Goal: Task Accomplishment & Management: Use online tool/utility

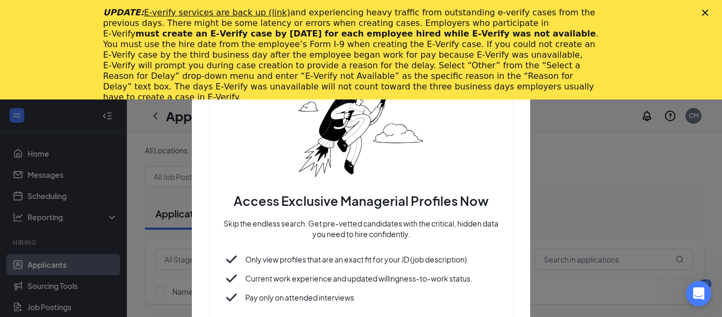
click at [706, 10] on icon "Close" at bounding box center [705, 13] width 6 height 6
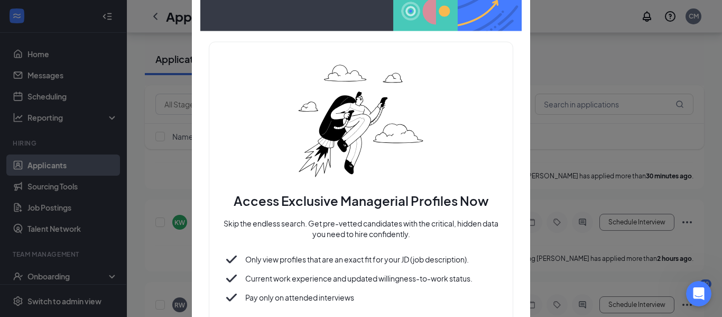
scroll to position [236, 0]
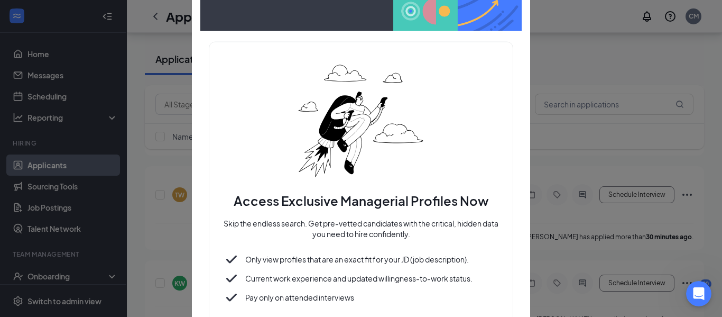
click at [582, 72] on div at bounding box center [361, 158] width 722 height 317
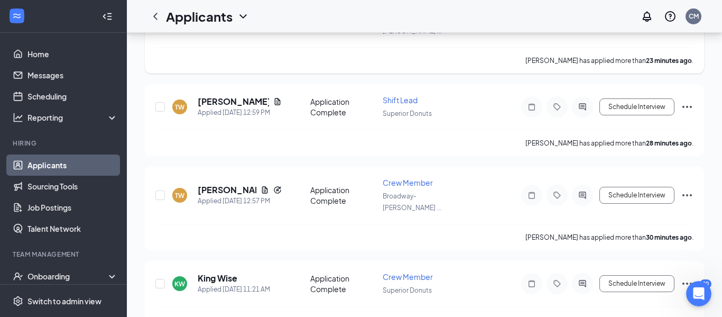
scroll to position [0, 0]
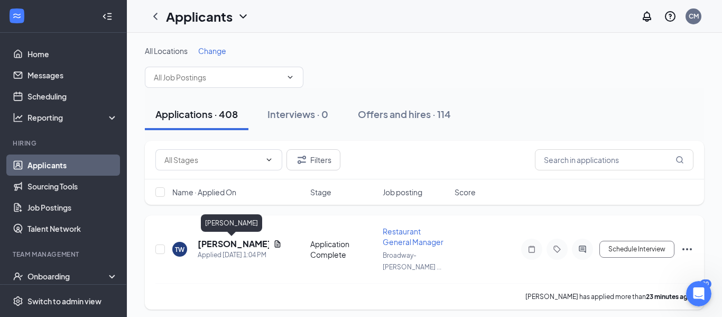
click at [222, 241] on h5 "[PERSON_NAME]" at bounding box center [233, 244] width 71 height 12
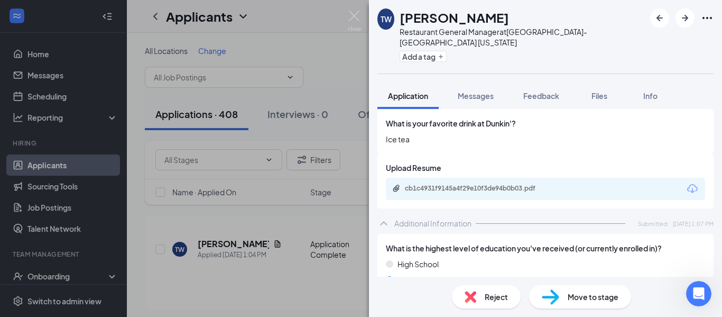
scroll to position [483, 0]
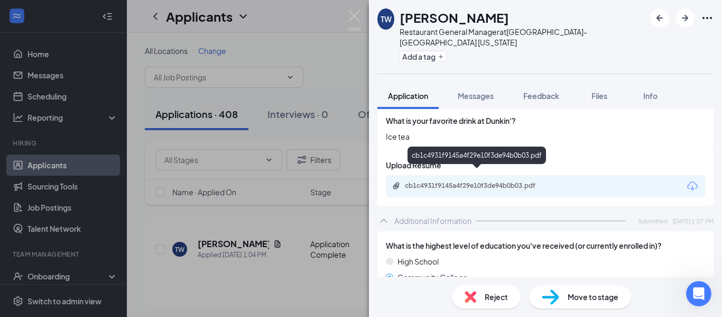
click at [467, 181] on div "cb1c4931f9145a4f29e10f3de94b0b03.pdf" at bounding box center [479, 185] width 148 height 8
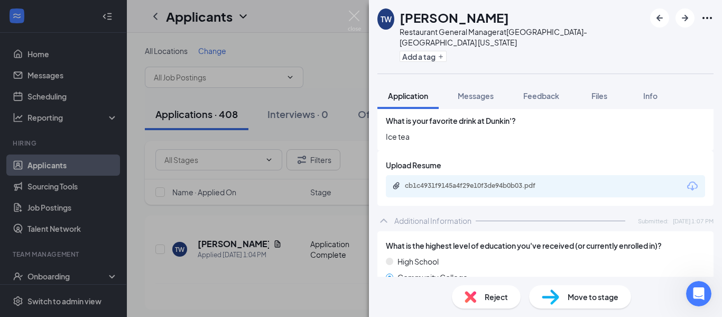
click at [348, 14] on img at bounding box center [354, 21] width 13 height 21
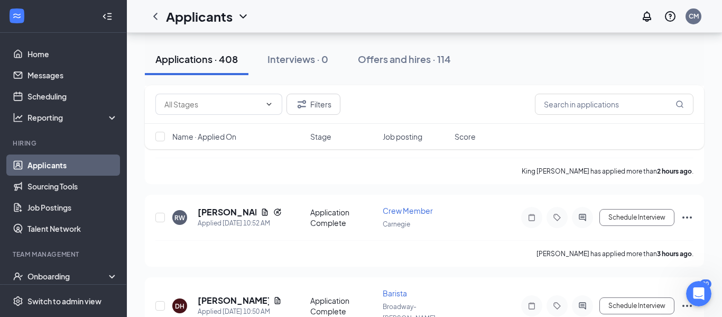
scroll to position [396, 0]
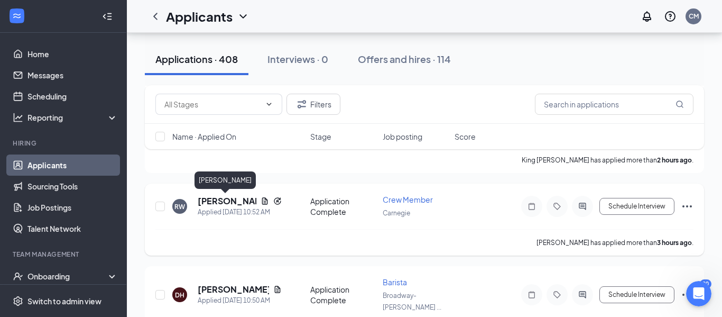
click at [209, 203] on h5 "[PERSON_NAME]" at bounding box center [227, 201] width 59 height 12
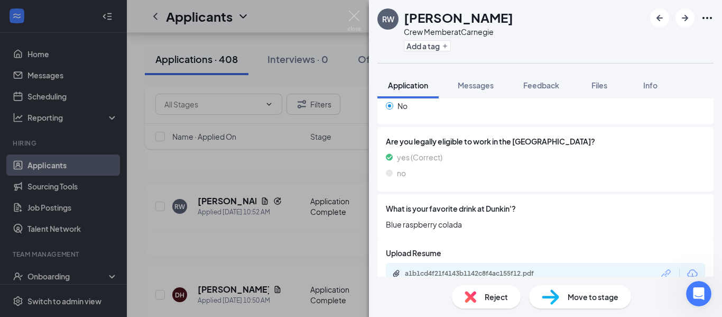
scroll to position [425, 0]
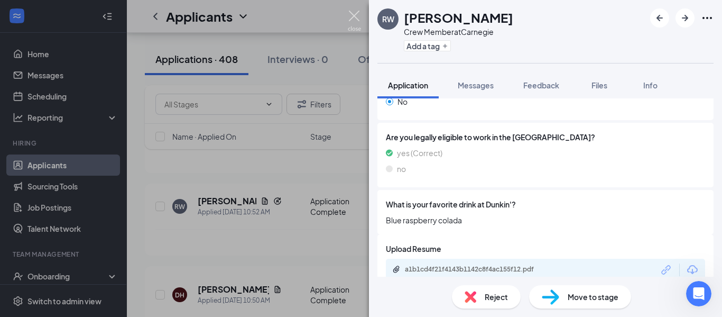
click at [352, 16] on img at bounding box center [354, 21] width 13 height 21
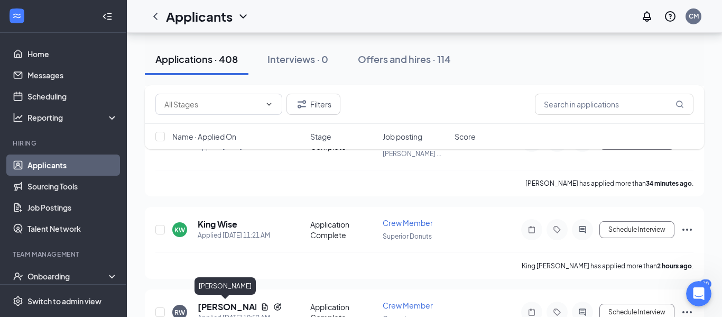
scroll to position [283, 0]
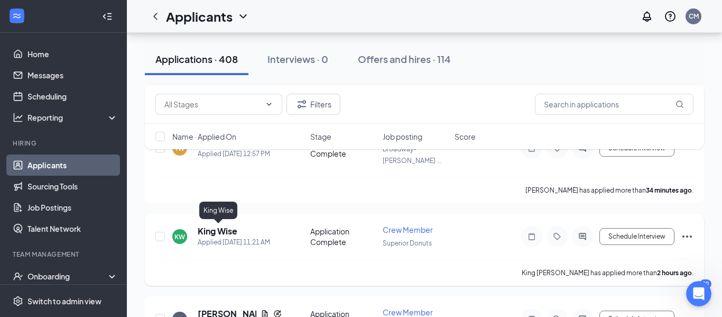
click at [220, 232] on h5 "King Wise" at bounding box center [218, 231] width 40 height 12
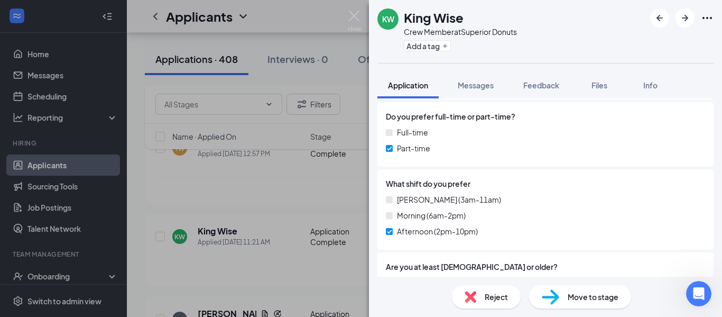
scroll to position [254, 0]
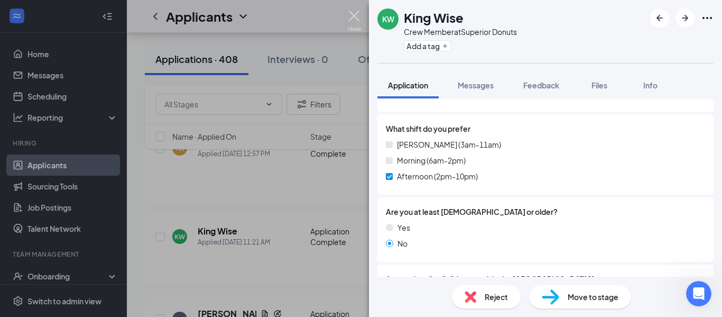
click at [356, 18] on img at bounding box center [354, 21] width 13 height 21
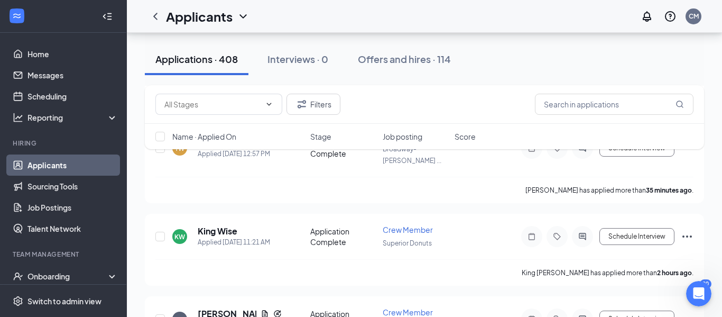
scroll to position [491, 0]
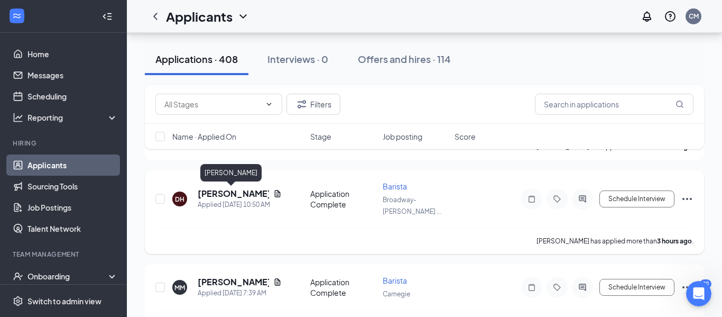
click at [231, 189] on h5 "[PERSON_NAME]" at bounding box center [233, 194] width 71 height 12
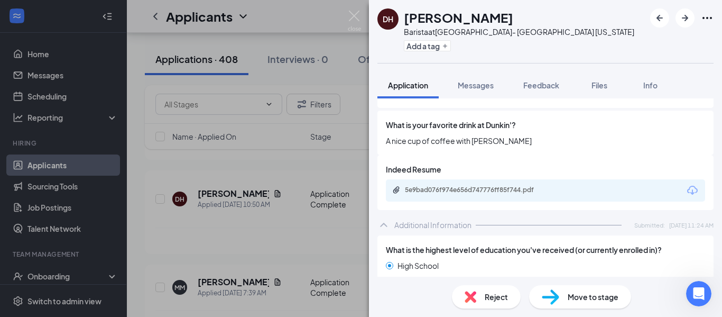
scroll to position [475, 0]
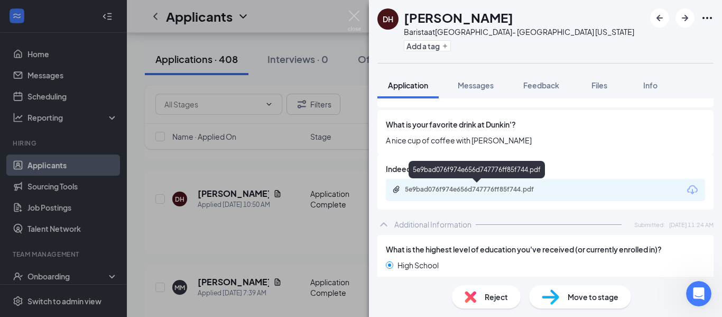
click at [452, 189] on div "5e9bad076f974e656d747776ff85f744.pdf" at bounding box center [479, 189] width 148 height 8
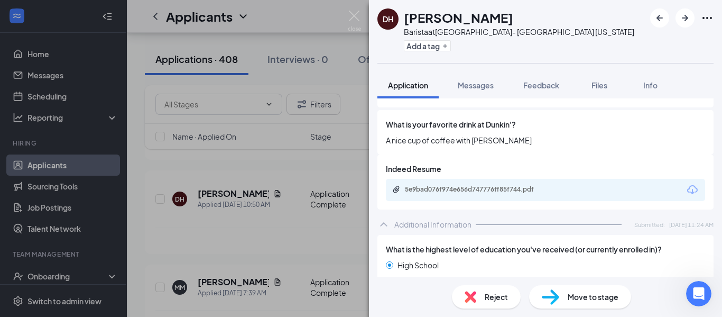
click at [352, 16] on img at bounding box center [354, 21] width 13 height 21
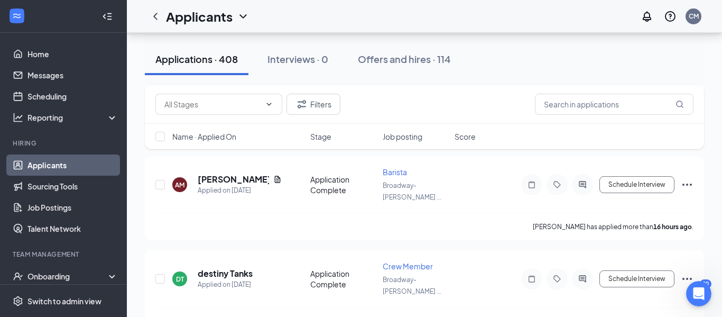
scroll to position [1028, 0]
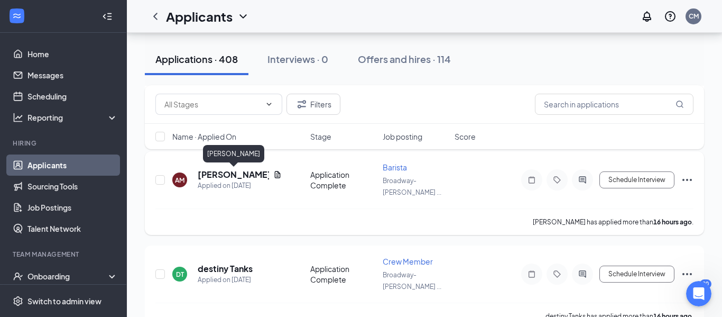
click at [239, 176] on h5 "[PERSON_NAME]" at bounding box center [233, 175] width 71 height 12
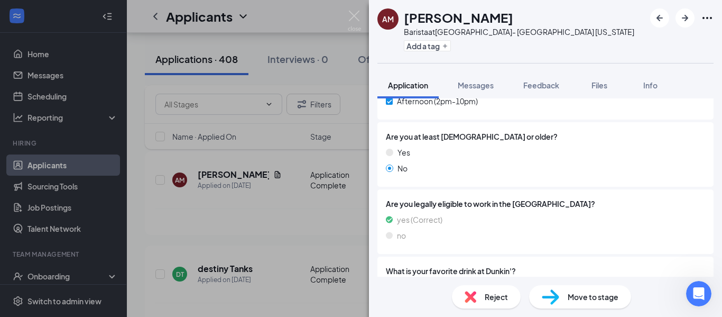
scroll to position [361, 0]
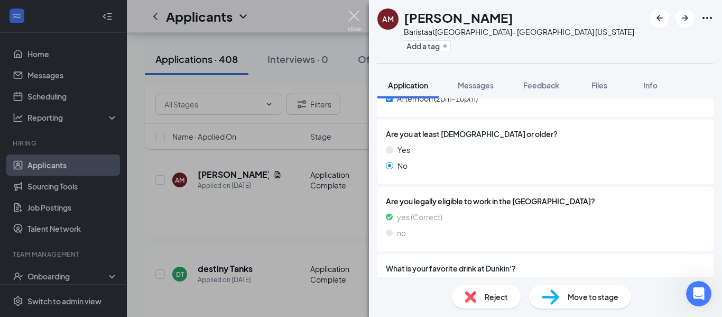
click at [354, 11] on img at bounding box center [354, 21] width 13 height 21
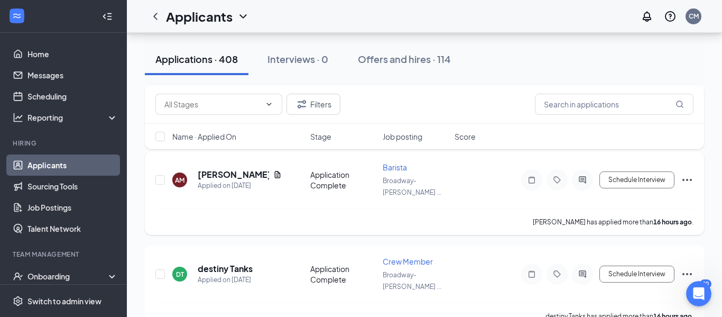
scroll to position [1073, 0]
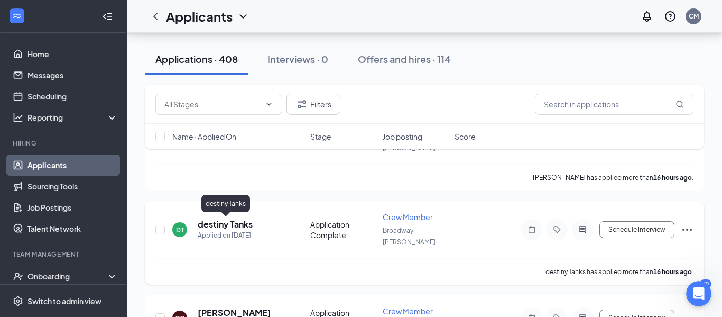
click at [225, 224] on h5 "destiny Tanks" at bounding box center [225, 224] width 55 height 12
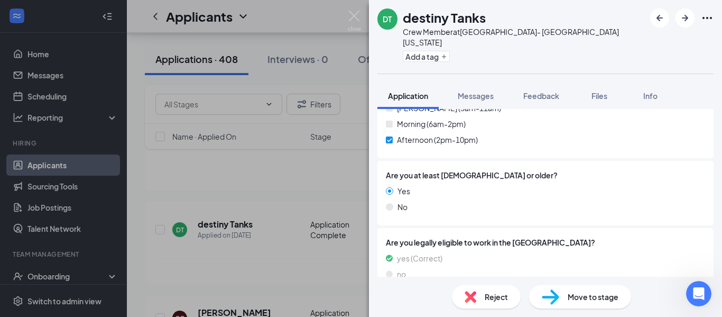
scroll to position [303, 0]
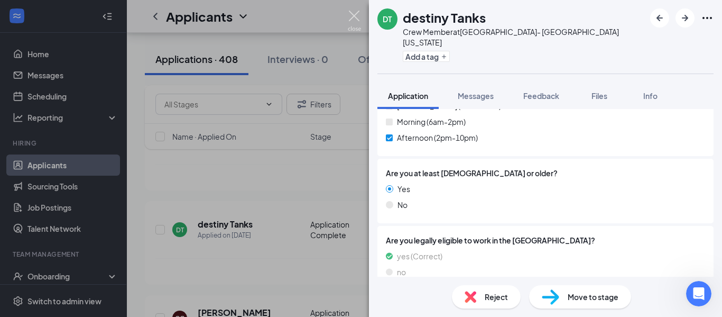
click at [351, 20] on img at bounding box center [354, 21] width 13 height 21
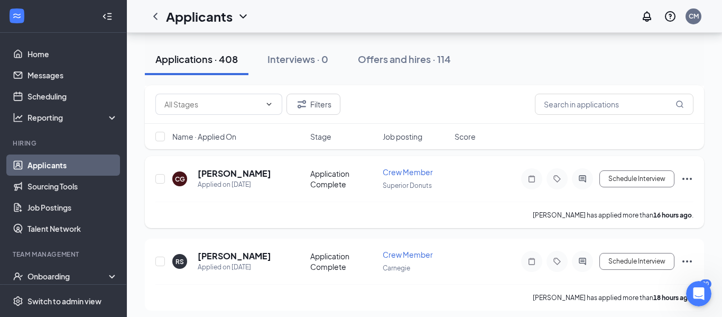
scroll to position [1211, 0]
click at [219, 173] on h5 "[PERSON_NAME]" at bounding box center [234, 174] width 73 height 12
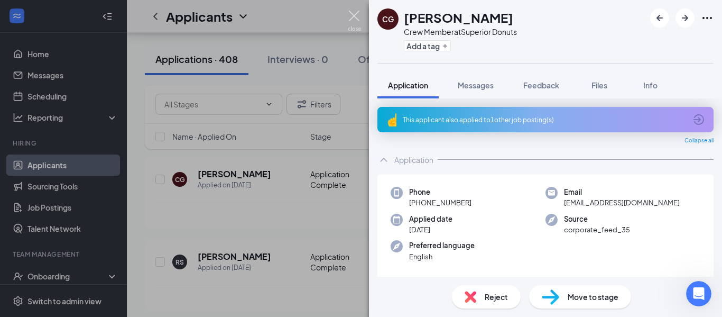
click at [353, 12] on img at bounding box center [354, 21] width 13 height 21
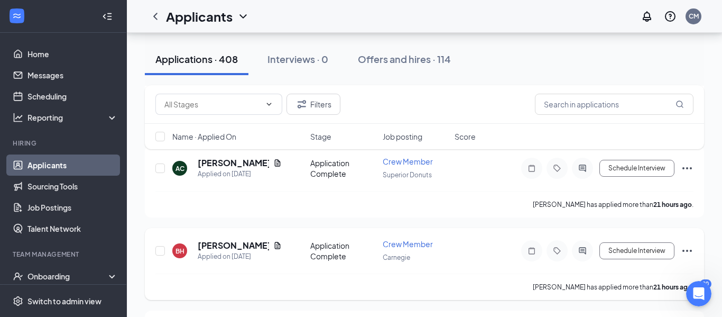
scroll to position [1391, 0]
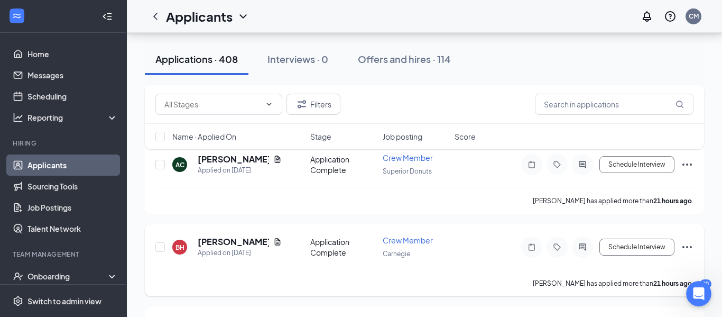
click at [231, 244] on h5 "[PERSON_NAME]" at bounding box center [233, 242] width 71 height 12
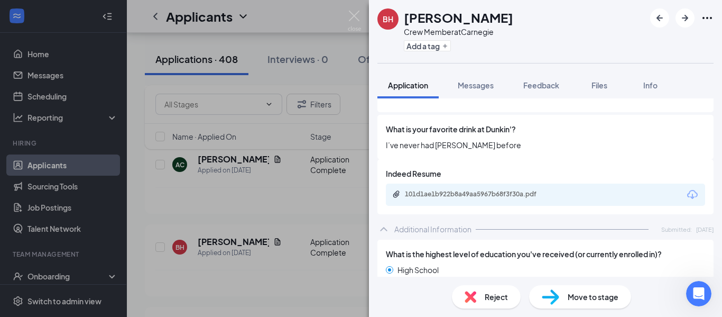
scroll to position [501, 0]
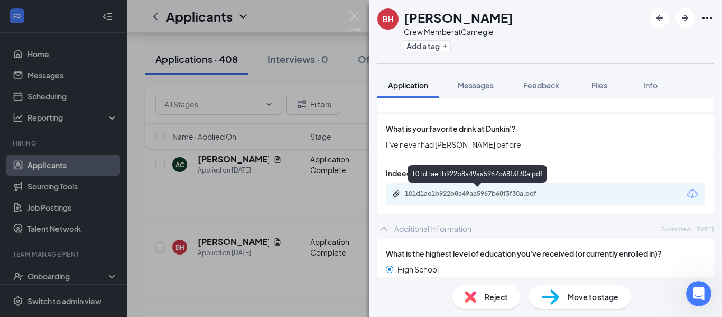
click at [495, 195] on div "101d1ae1b922b8a49aa5967b68f3f30a.pdf" at bounding box center [479, 193] width 148 height 8
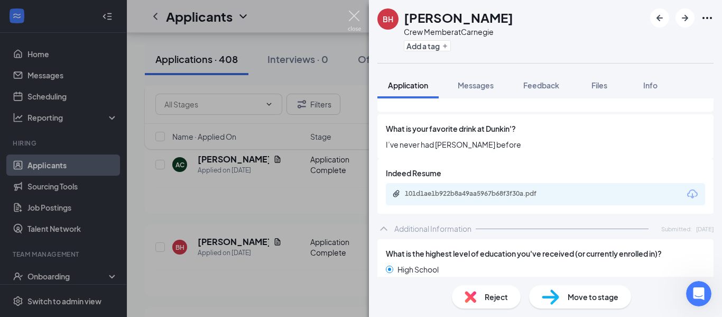
click at [351, 13] on img at bounding box center [354, 21] width 13 height 21
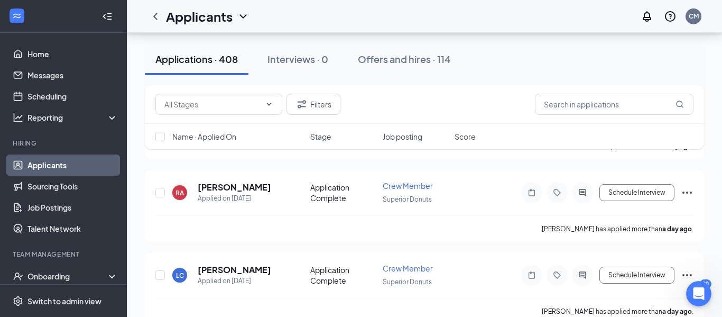
scroll to position [1695, 0]
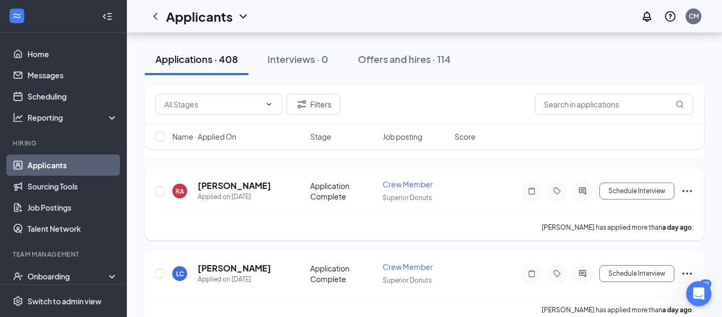
click at [243, 186] on h5 "[PERSON_NAME]" at bounding box center [234, 186] width 73 height 12
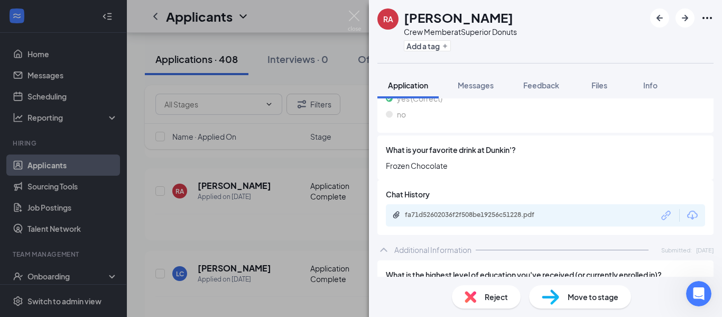
scroll to position [454, 0]
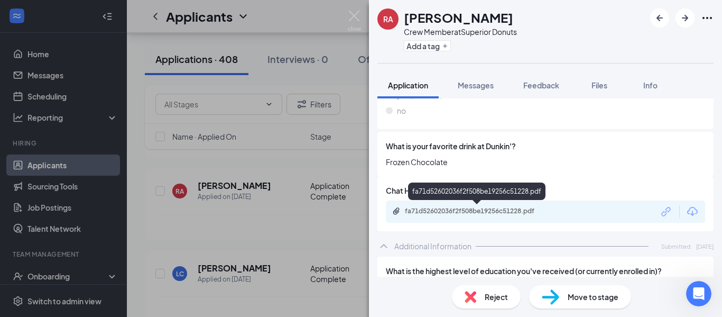
click at [459, 208] on div "fa71d52602036f2f508be19256c51228.pdf" at bounding box center [479, 211] width 148 height 8
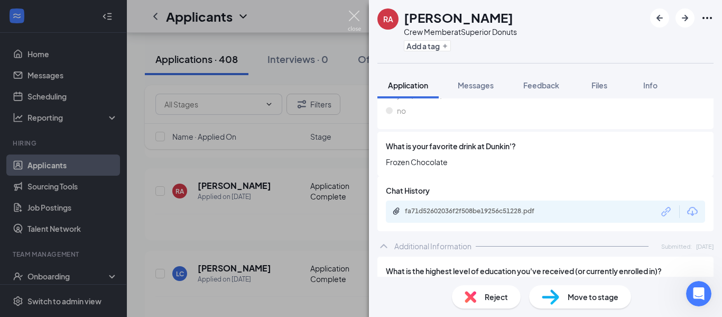
click at [355, 18] on img at bounding box center [354, 21] width 13 height 21
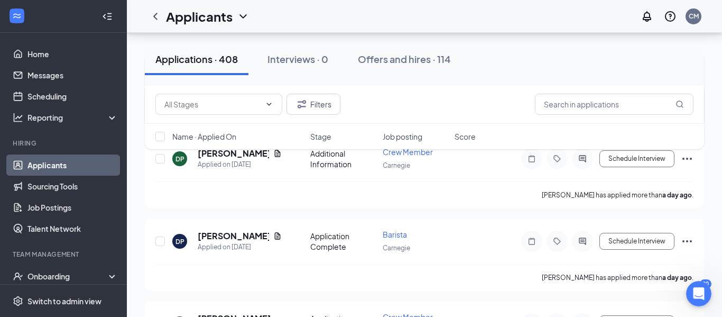
scroll to position [1975, 0]
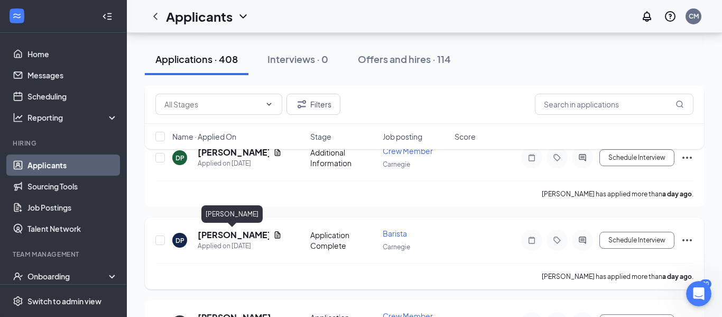
click at [240, 233] on h5 "[PERSON_NAME]" at bounding box center [233, 235] width 71 height 12
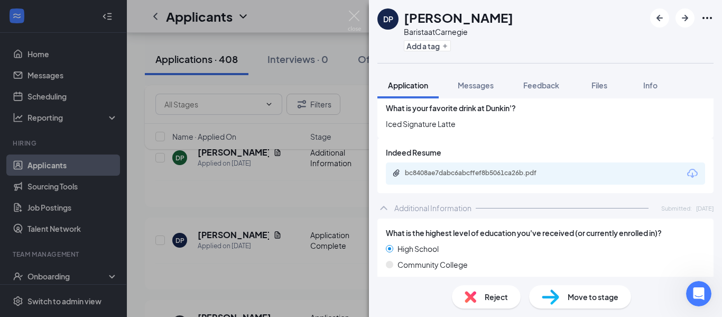
scroll to position [527, 0]
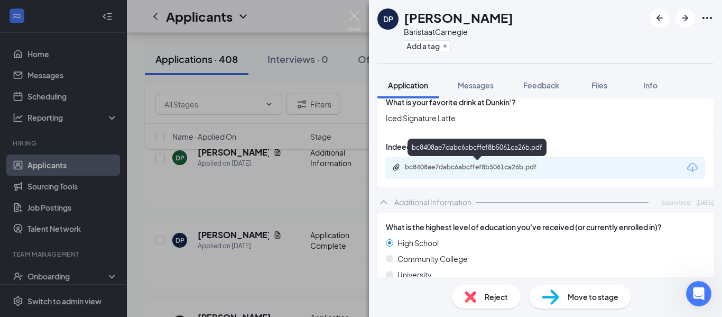
click at [445, 169] on div "bc8408ae7dabc6abcffef8b5061ca26b.pdf" at bounding box center [479, 167] width 148 height 8
click at [354, 14] on img at bounding box center [354, 21] width 13 height 21
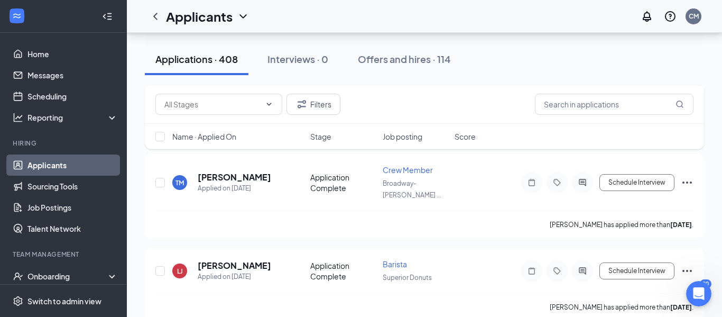
scroll to position [2467, 0]
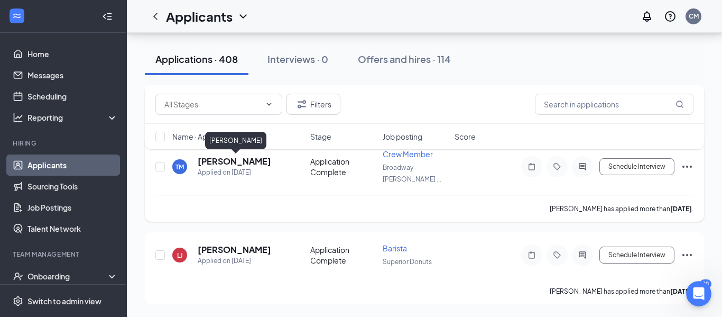
click at [229, 163] on h5 "Tamica Mann-bates" at bounding box center [234, 161] width 73 height 12
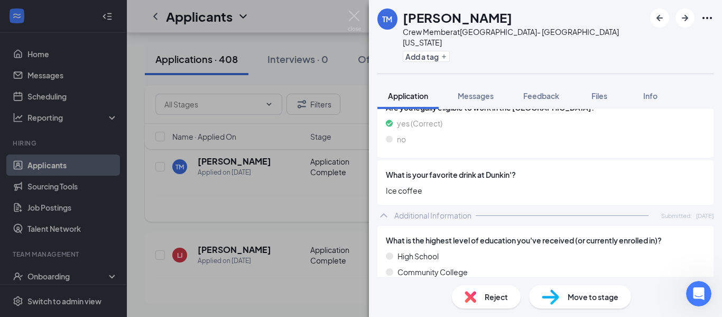
scroll to position [438, 0]
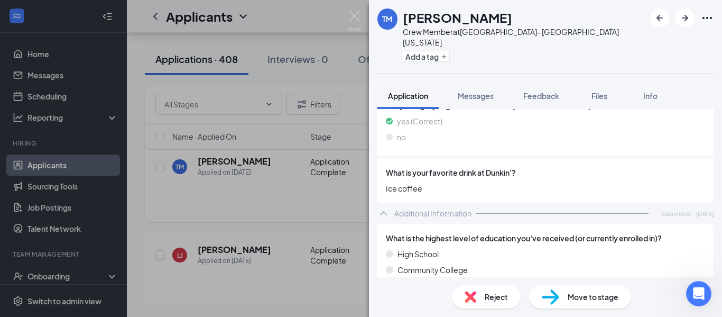
click at [419, 141] on div "Are you legally eligible to work in the US? yes (Correct) no" at bounding box center [546, 123] width 336 height 65
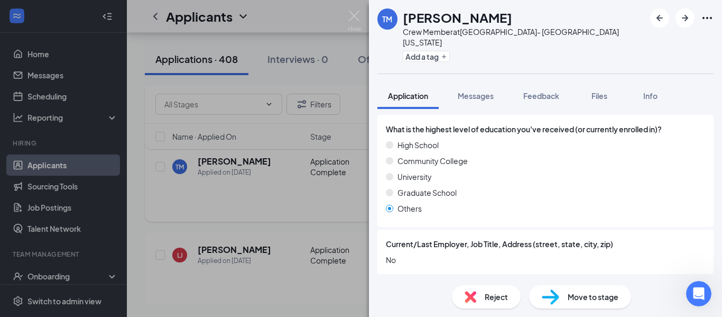
scroll to position [463, 0]
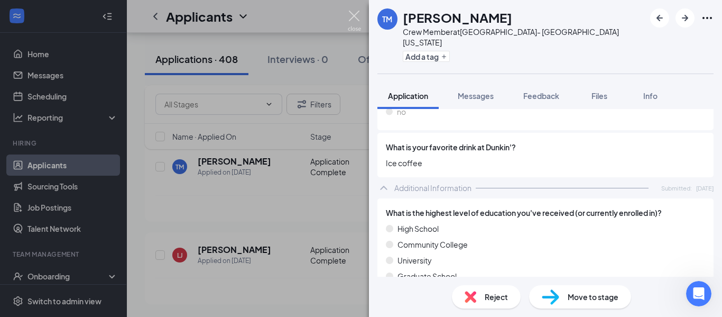
click at [351, 20] on img at bounding box center [354, 21] width 13 height 21
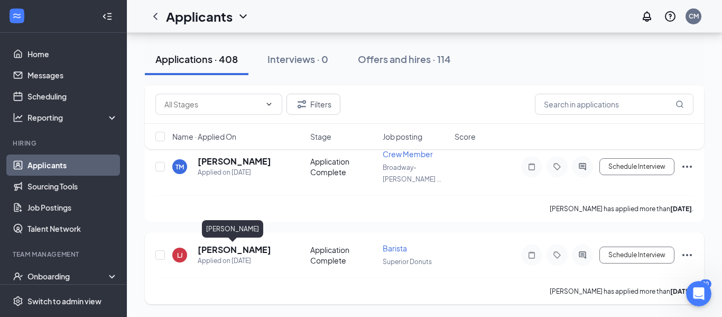
click at [222, 250] on h5 "[PERSON_NAME]" at bounding box center [234, 250] width 73 height 12
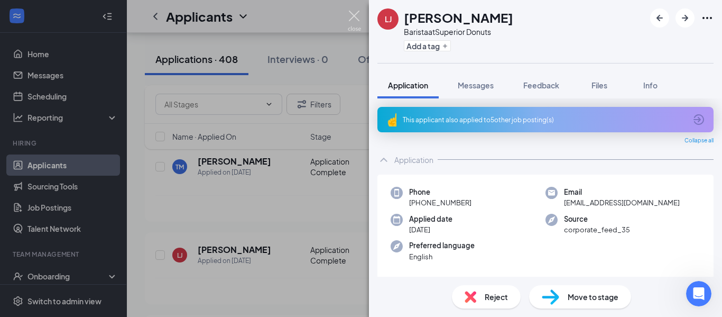
click at [352, 22] on img at bounding box center [354, 21] width 13 height 21
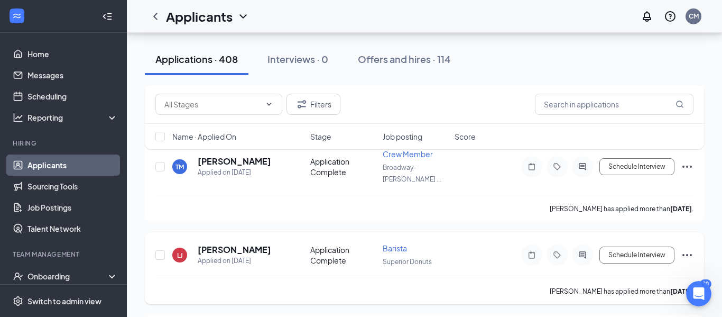
scroll to position [2285, 0]
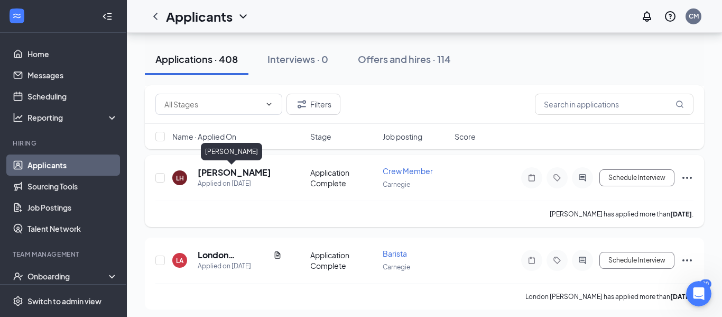
click at [222, 174] on h5 "[PERSON_NAME]" at bounding box center [234, 173] width 73 height 12
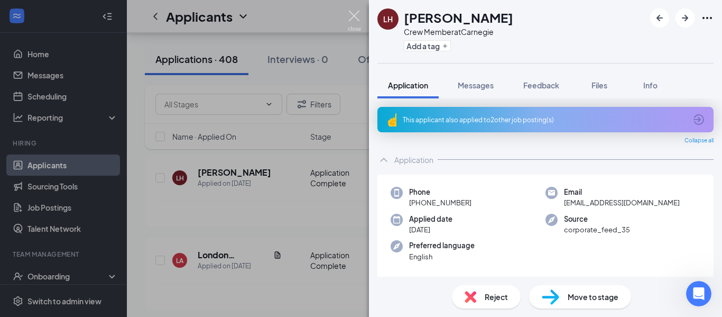
click at [353, 15] on img at bounding box center [354, 21] width 13 height 21
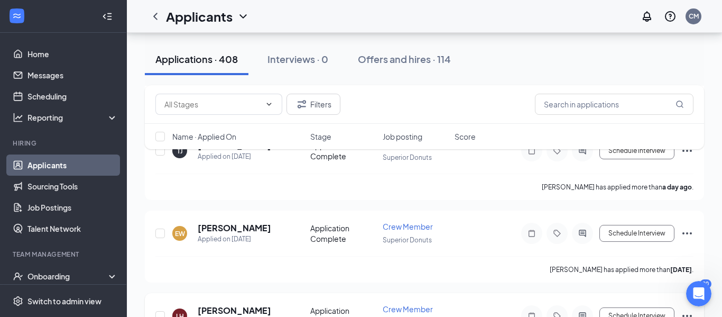
scroll to position [2147, 0]
click at [238, 226] on h5 "[PERSON_NAME]" at bounding box center [234, 229] width 73 height 12
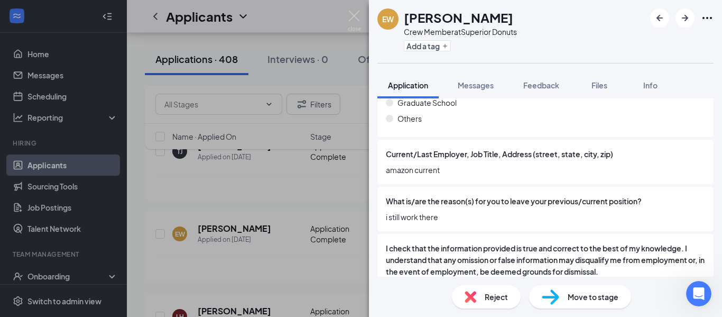
scroll to position [658, 0]
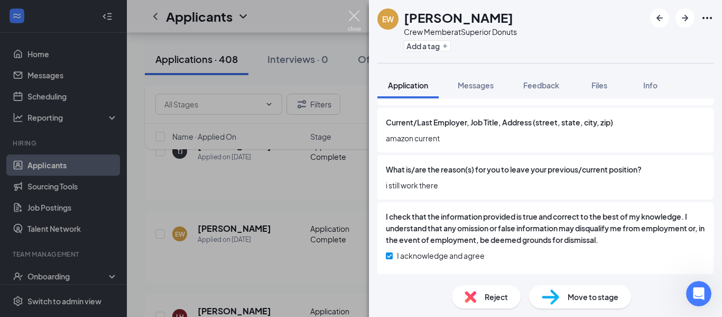
click at [350, 19] on img at bounding box center [354, 21] width 13 height 21
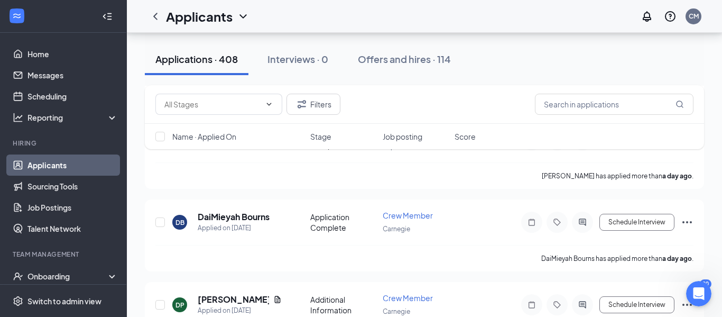
scroll to position [1833, 0]
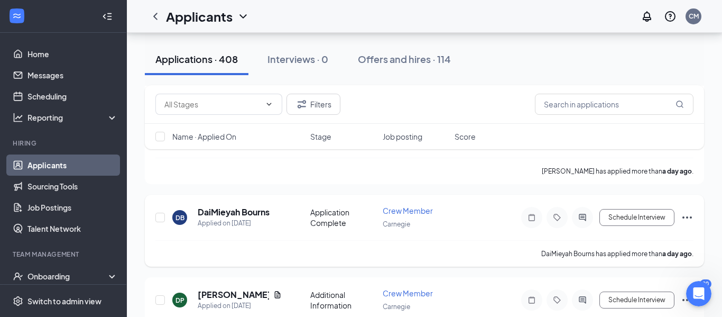
click at [243, 212] on h5 "DaiMieyah Bourns" at bounding box center [234, 212] width 72 height 12
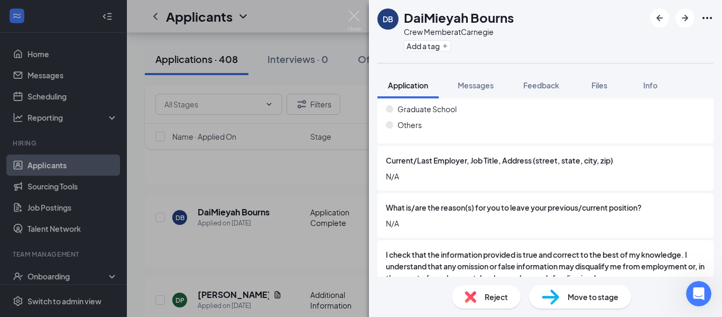
scroll to position [658, 0]
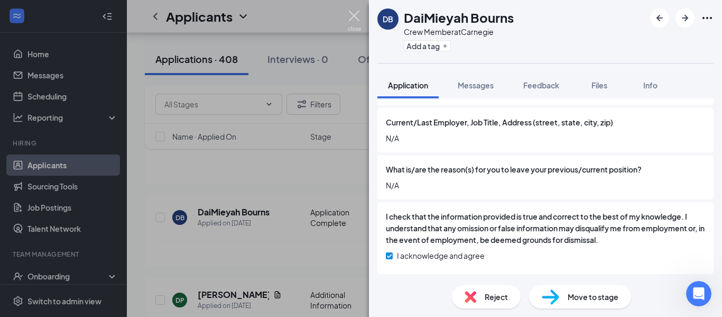
click at [357, 16] on img at bounding box center [354, 21] width 13 height 21
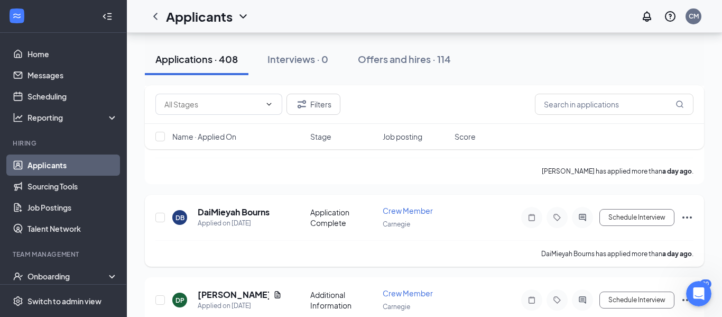
click at [354, 15] on div "Applicants CM" at bounding box center [424, 16] width 595 height 33
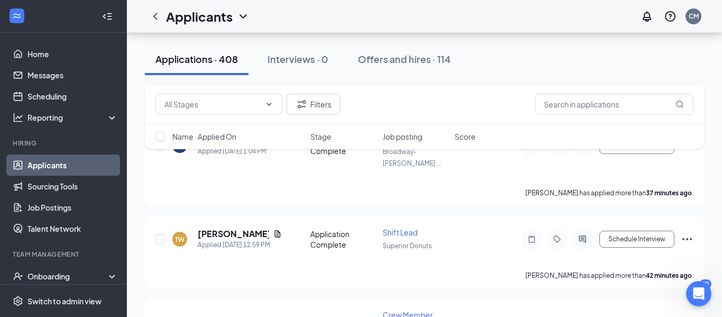
scroll to position [100, 0]
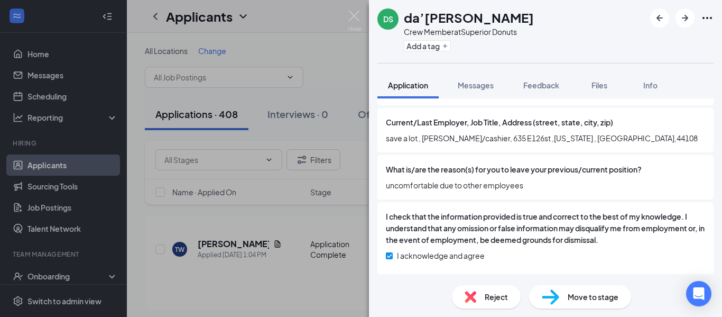
scroll to position [684, 0]
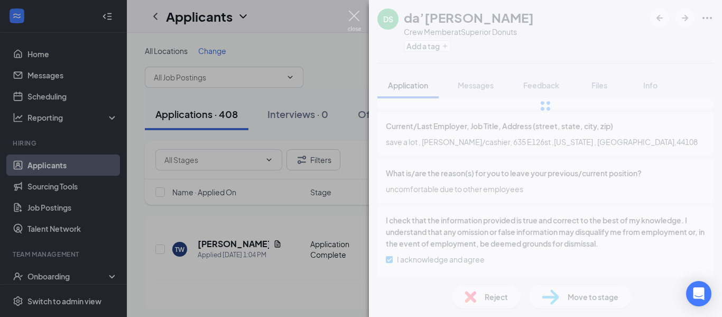
click at [353, 17] on img at bounding box center [354, 21] width 13 height 21
